Goal: Task Accomplishment & Management: Manage account settings

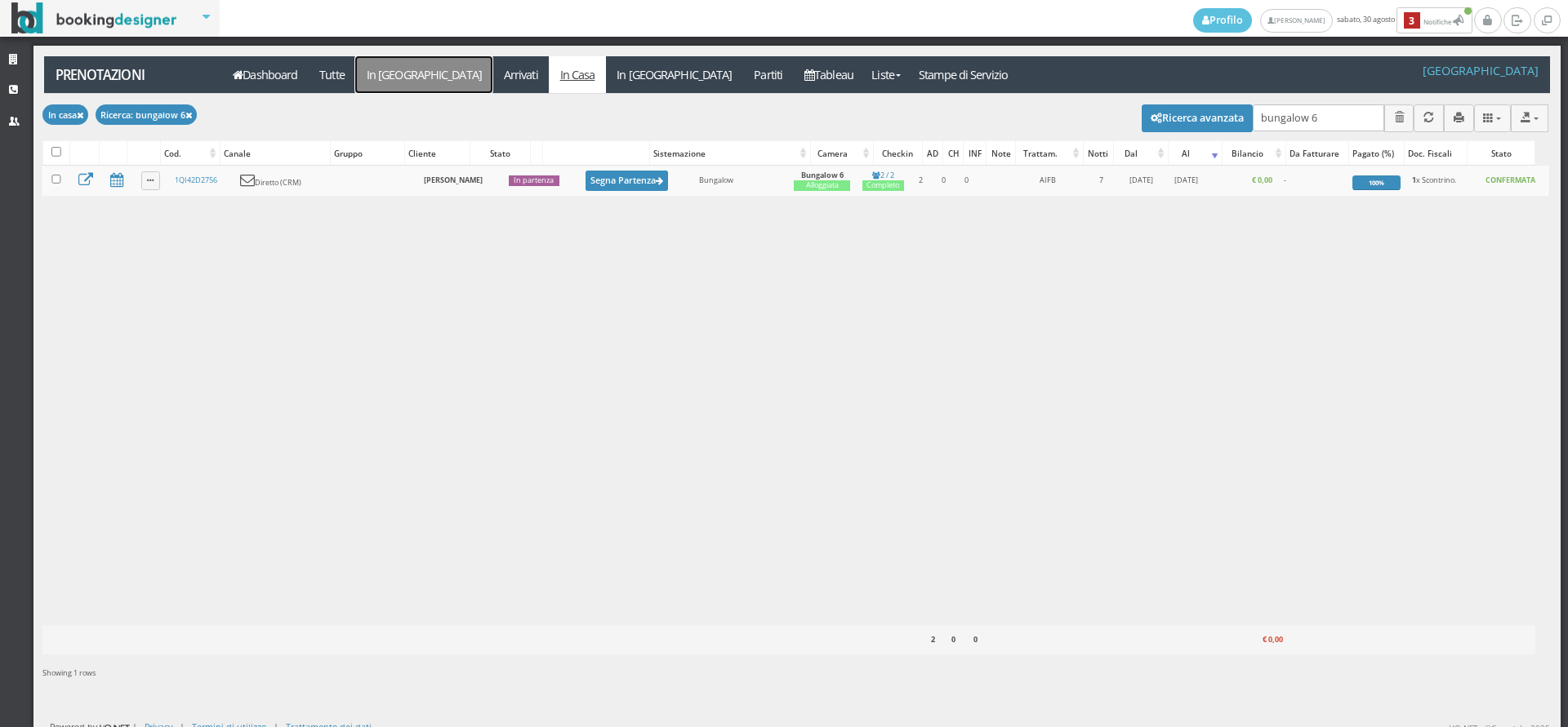
click at [384, 81] on link "In [GEOGRAPHIC_DATA]" at bounding box center [424, 75] width 138 height 37
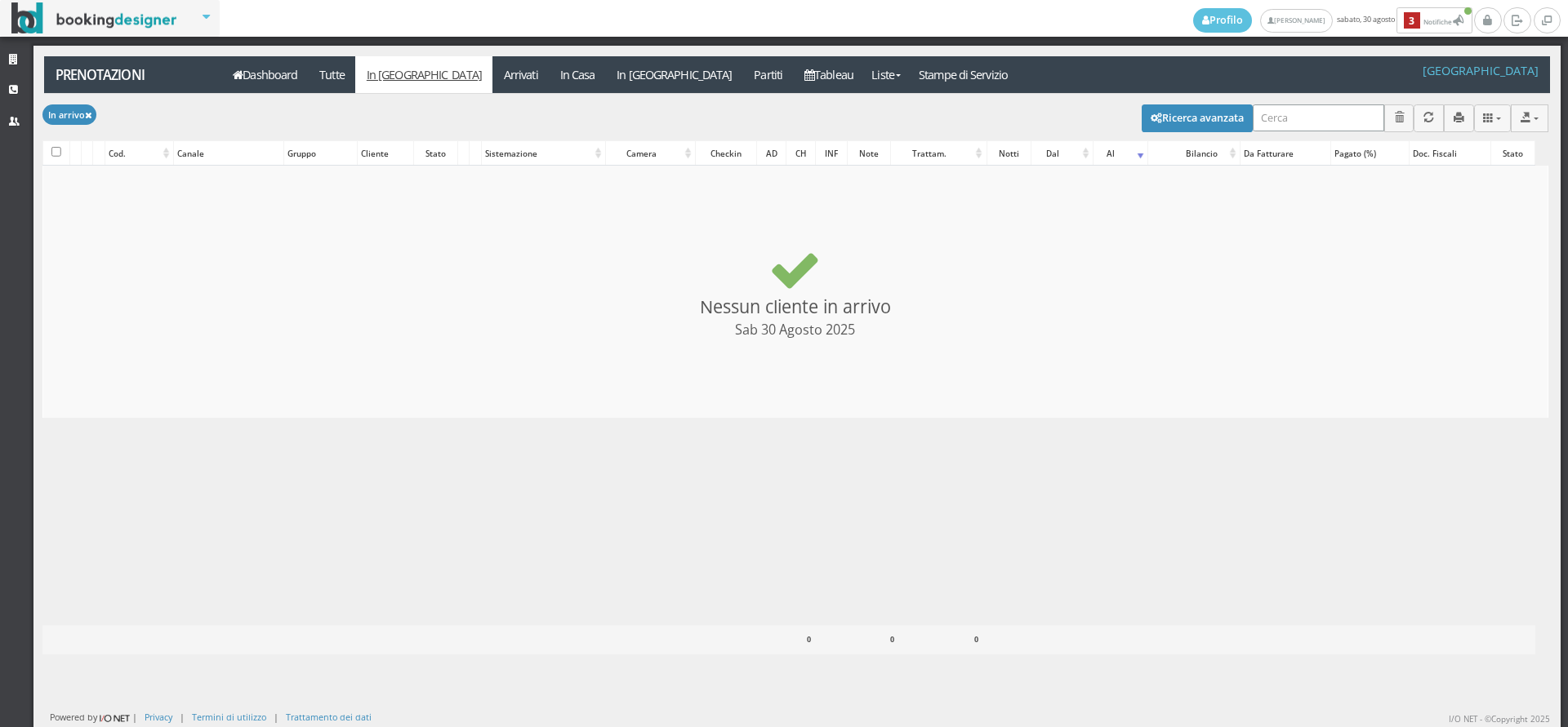
click at [1332, 120] on input "search" at bounding box center [1318, 117] width 131 height 27
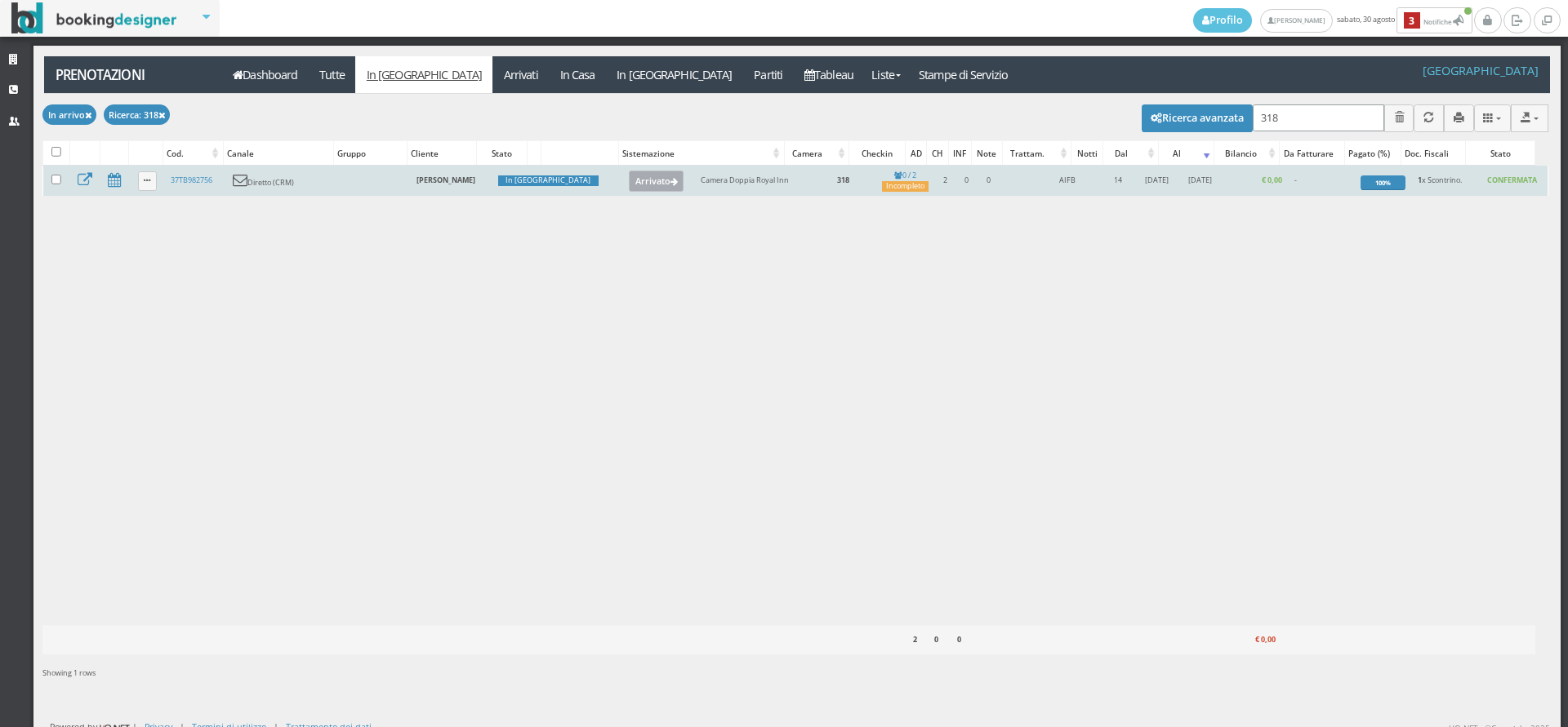
type input "318"
click at [628, 187] on button "Arrivato" at bounding box center [655, 181] width 54 height 21
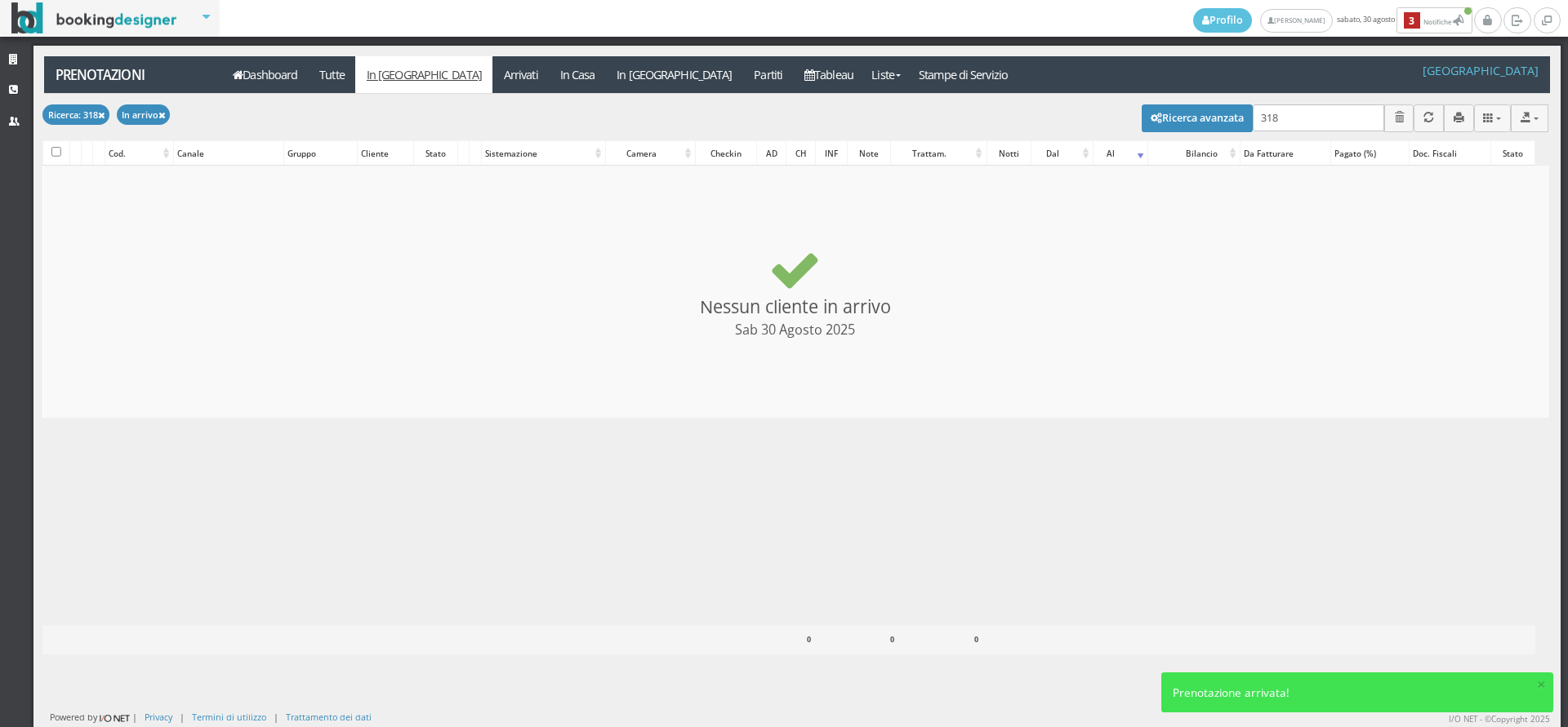
checkbox input "false"
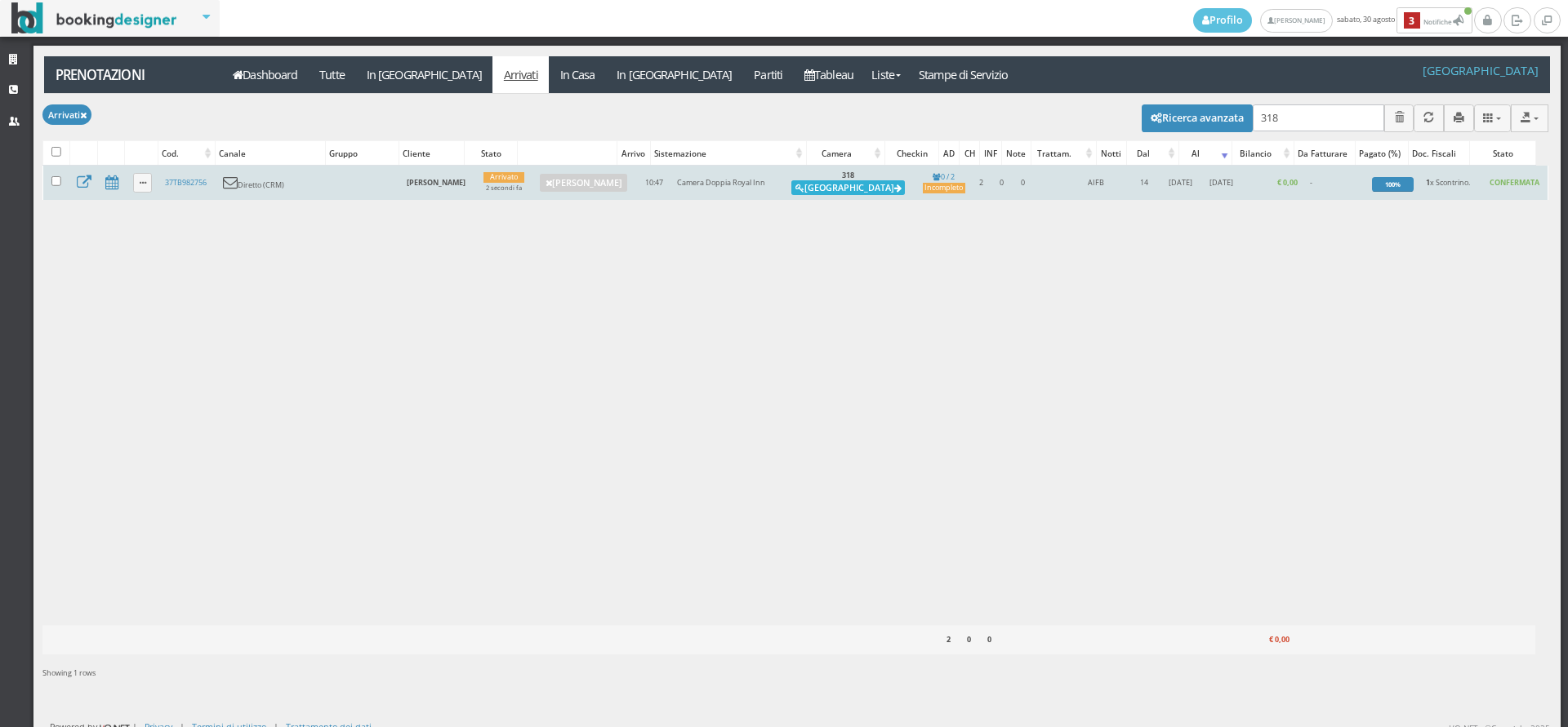
click at [845, 187] on button "Alloggia" at bounding box center [847, 188] width 114 height 15
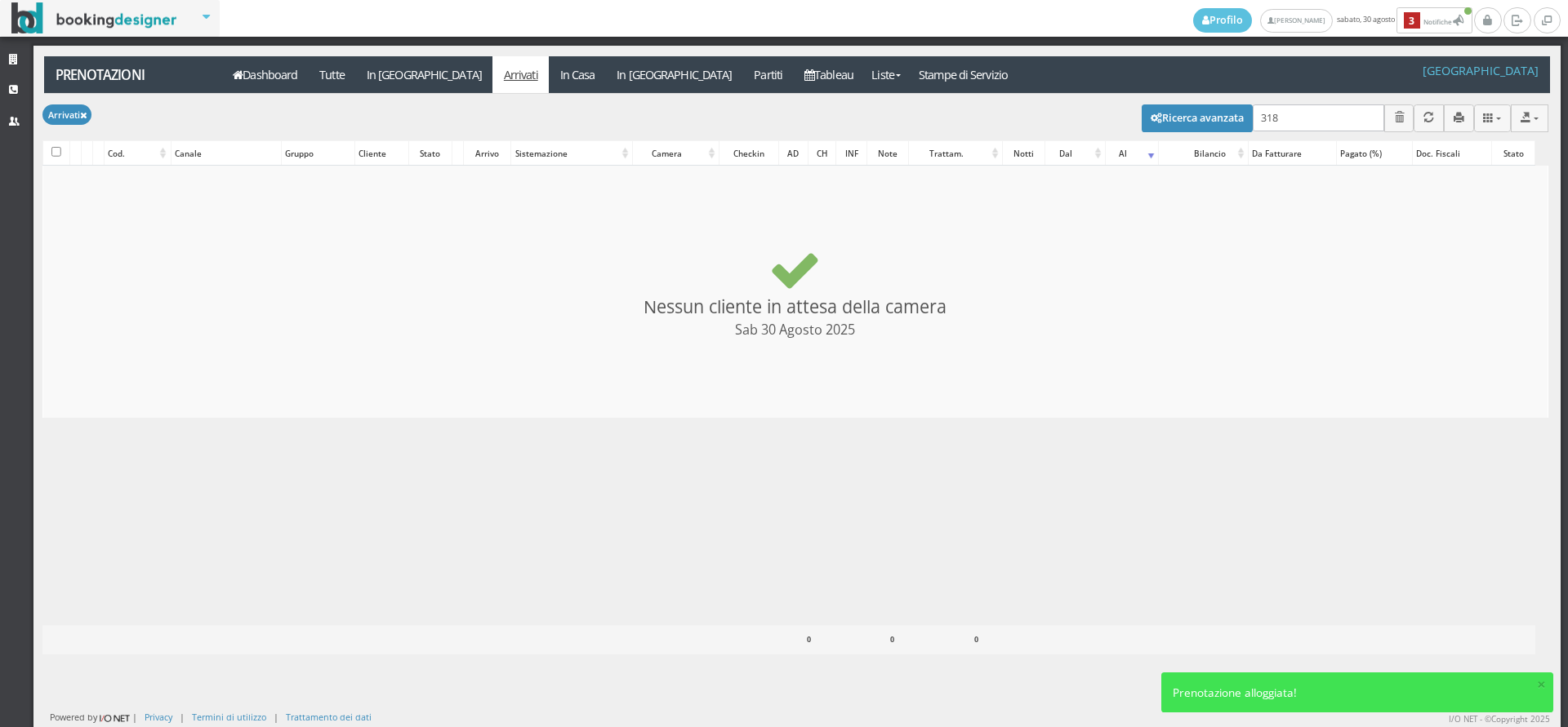
checkbox input "false"
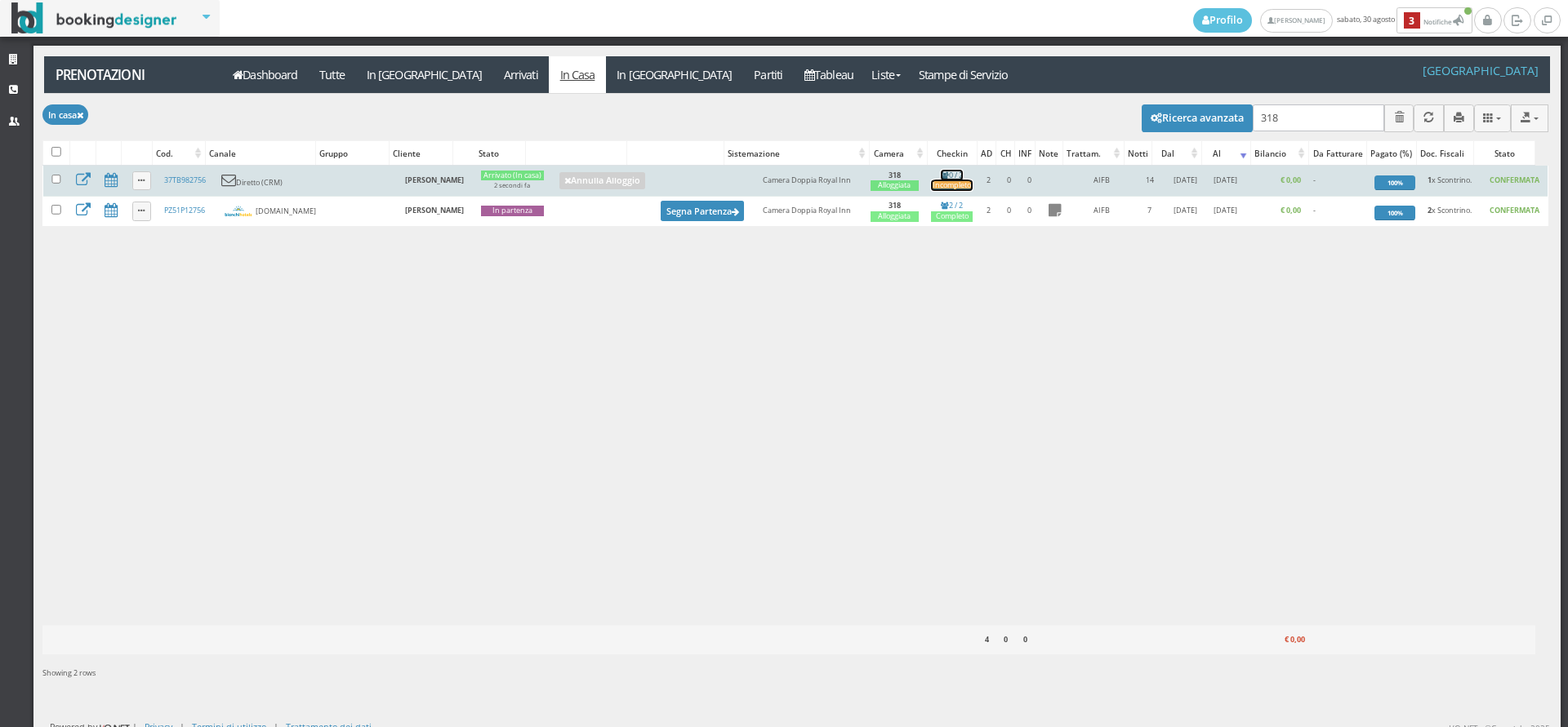
click at [945, 189] on div "Incompleto" at bounding box center [952, 186] width 42 height 11
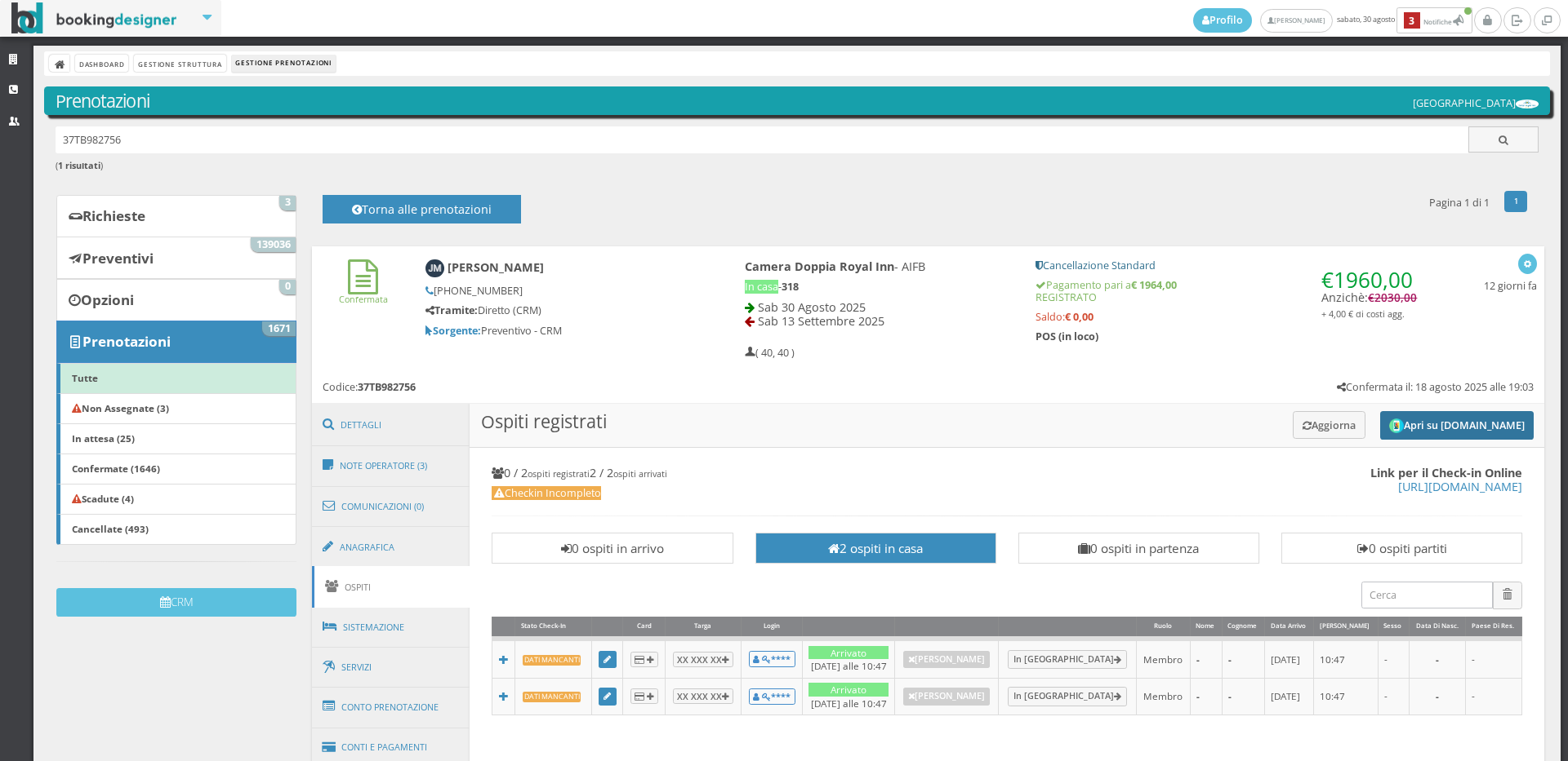
click at [1461, 420] on button "Apri su [DOMAIN_NAME]" at bounding box center [1456, 425] width 153 height 29
click at [1303, 428] on button "Aggiorna" at bounding box center [1328, 424] width 73 height 27
